Goal: Information Seeking & Learning: Learn about a topic

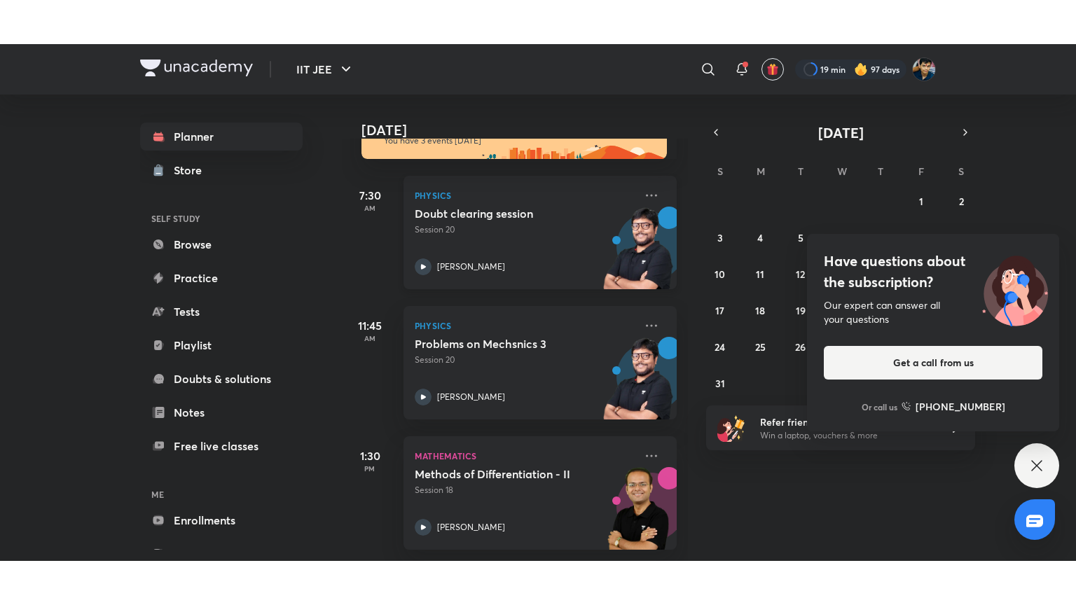
scroll to position [56, 0]
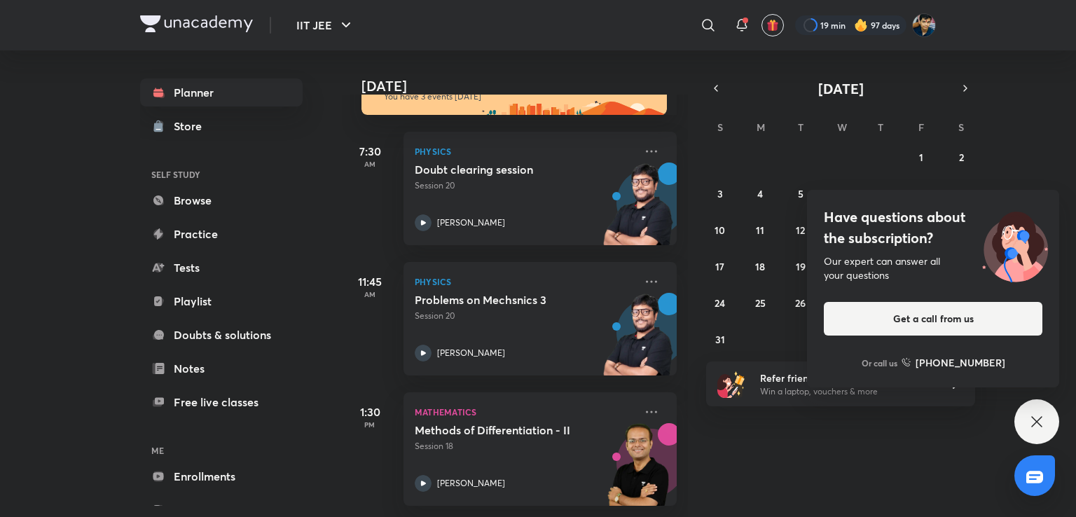
click at [1048, 425] on div "Have questions about the subscription? Our expert can answer all your questions…" at bounding box center [1036, 421] width 45 height 45
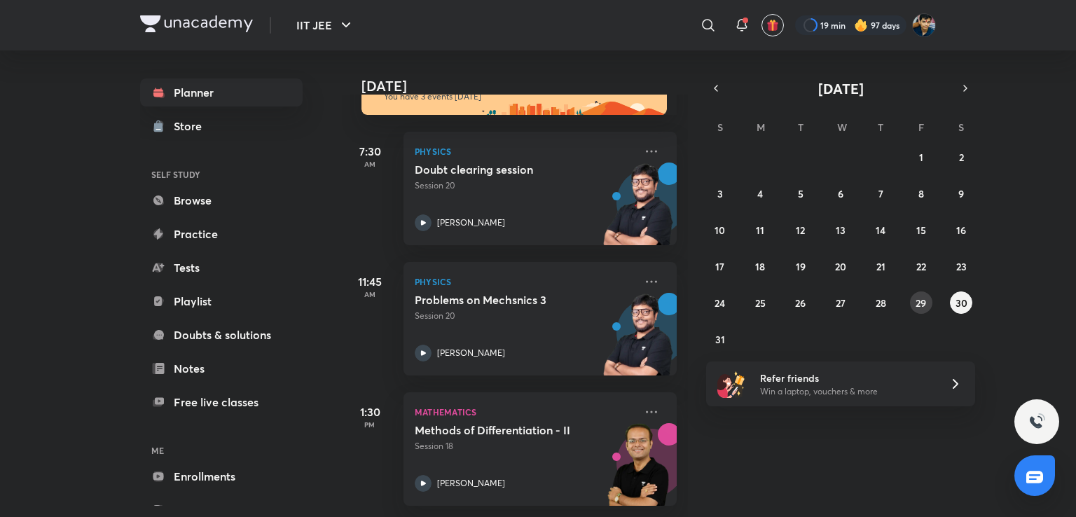
click at [918, 303] on abbr "29" at bounding box center [921, 302] width 11 height 13
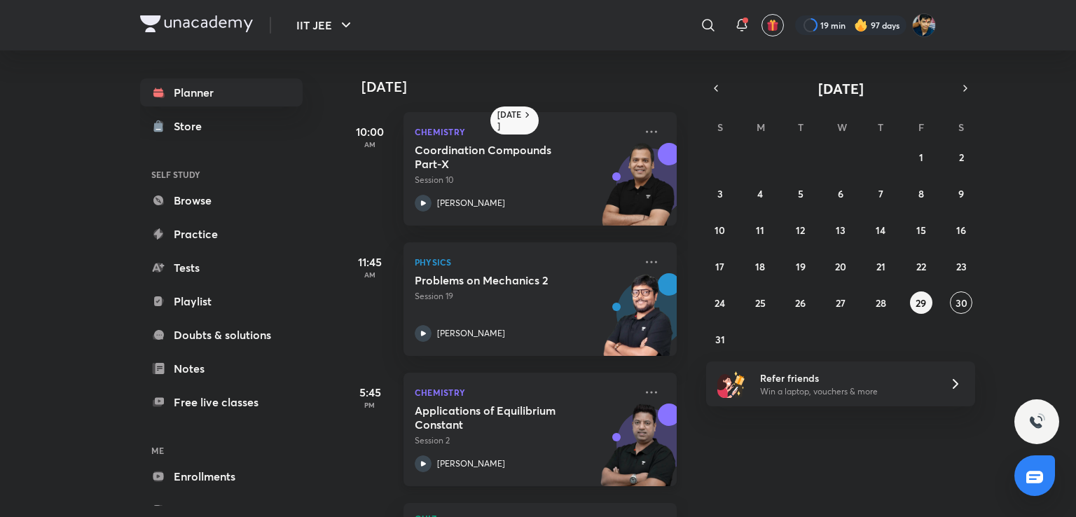
click at [553, 460] on div "[PERSON_NAME]" at bounding box center [525, 463] width 220 height 17
